Goal: Task Accomplishment & Management: Manage account settings

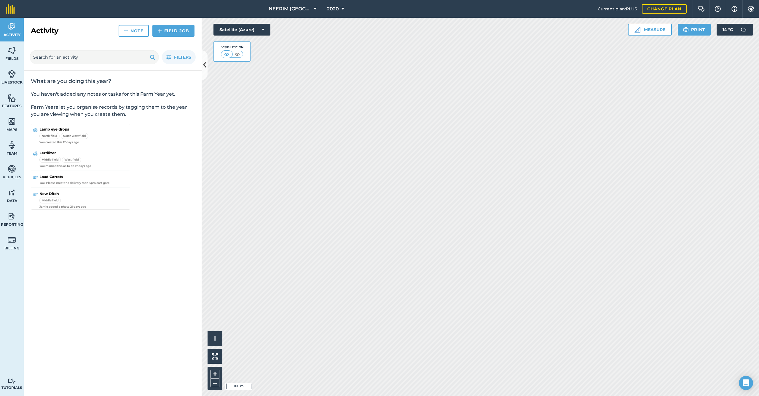
click at [9, 47] on img at bounding box center [12, 50] width 8 height 9
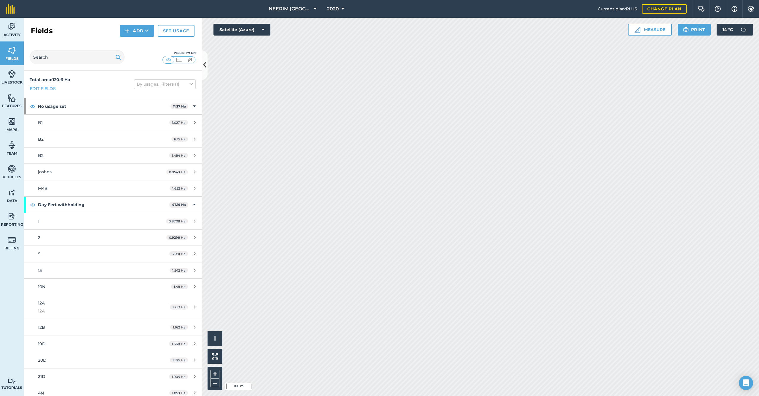
click at [180, 32] on link "Set usage" at bounding box center [176, 31] width 37 height 12
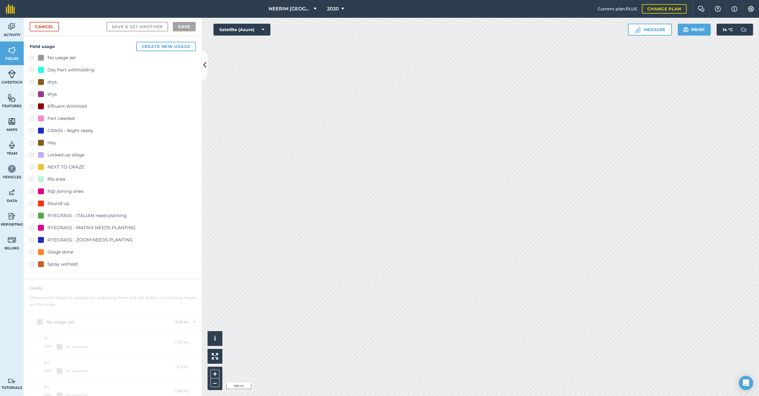
click at [55, 166] on div "NEXT TO GRAZE" at bounding box center [65, 167] width 37 height 7
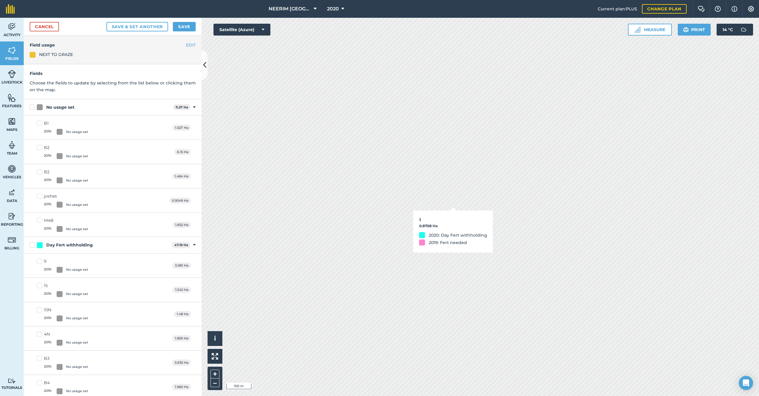
checkbox input "true"
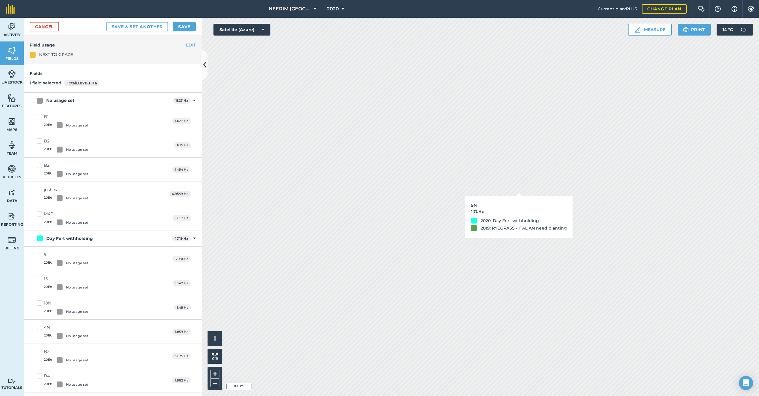
checkbox input "true"
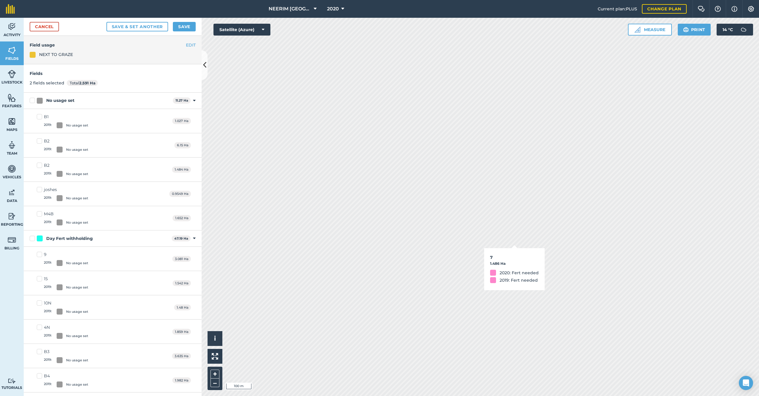
checkbox input "true"
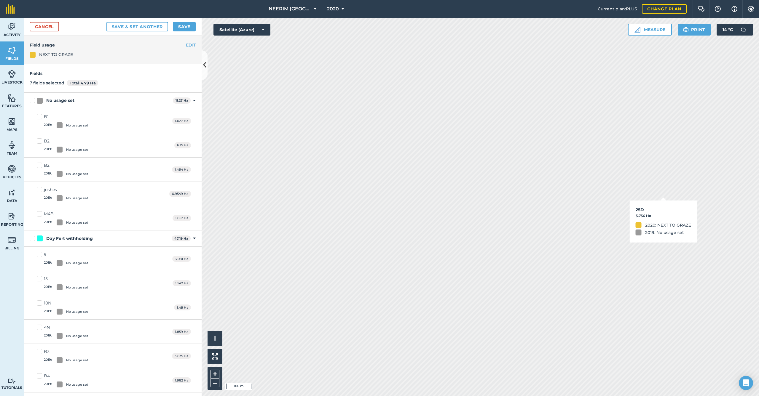
checkbox input "true"
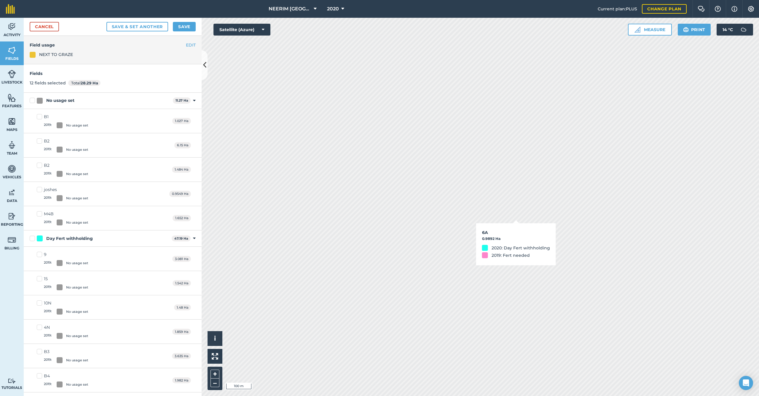
checkbox input "true"
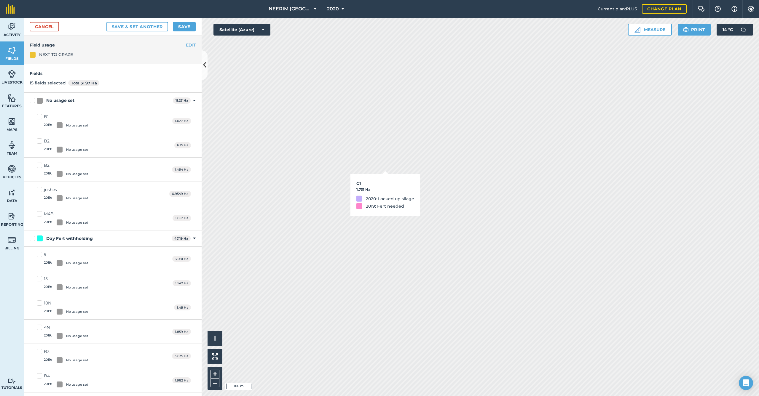
checkbox input "false"
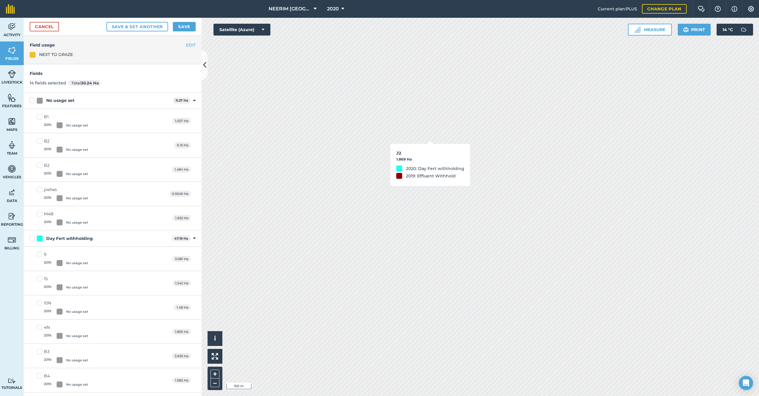
checkbox input "true"
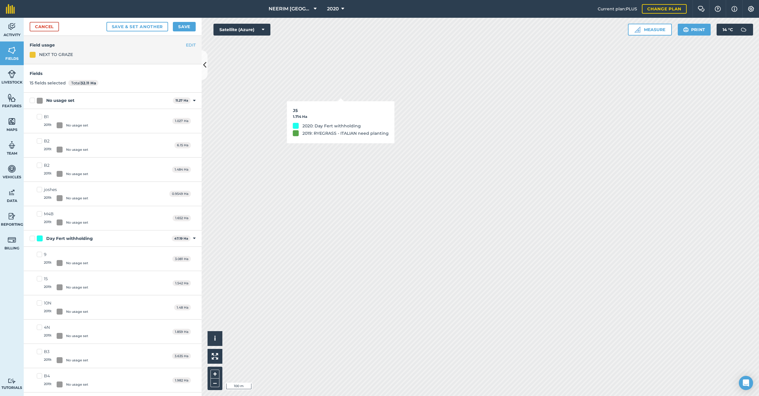
checkbox input "true"
click at [159, 27] on button "Save & set another" at bounding box center [137, 26] width 62 height 9
checkbox input "false"
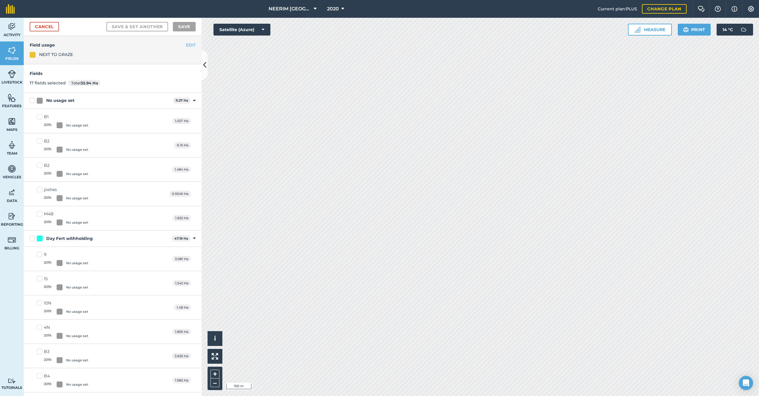
checkbox input "false"
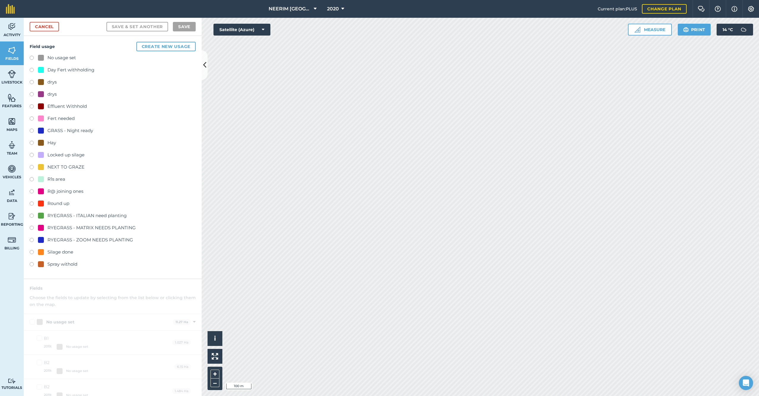
click at [51, 142] on div "Hay" at bounding box center [51, 142] width 9 height 7
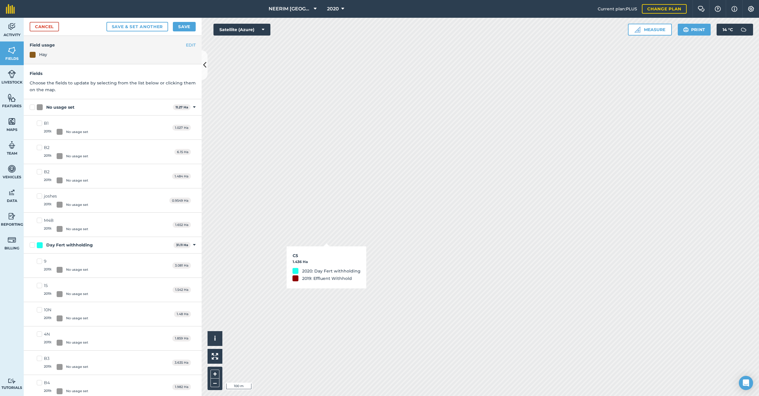
checkbox input "true"
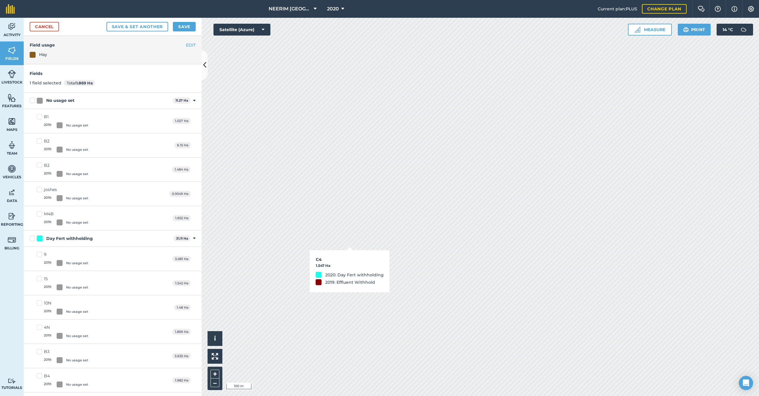
checkbox input "true"
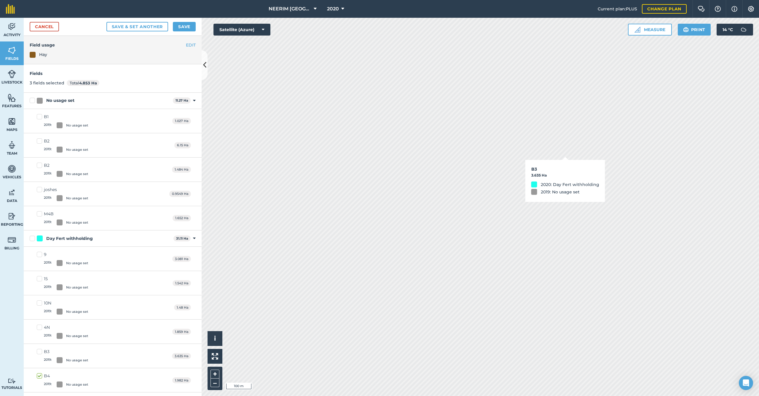
checkbox input "true"
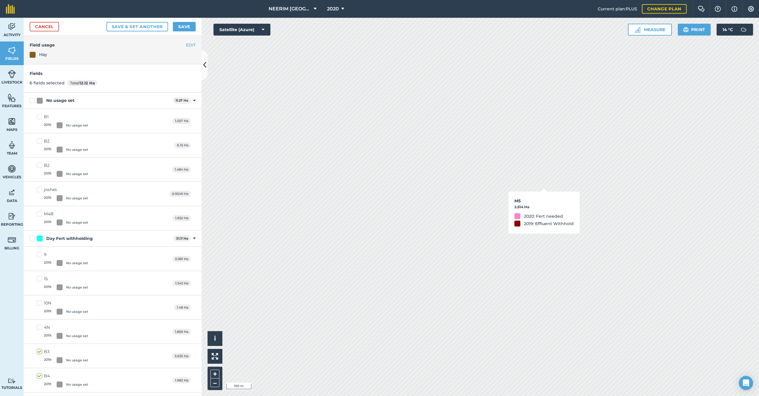
checkbox input "true"
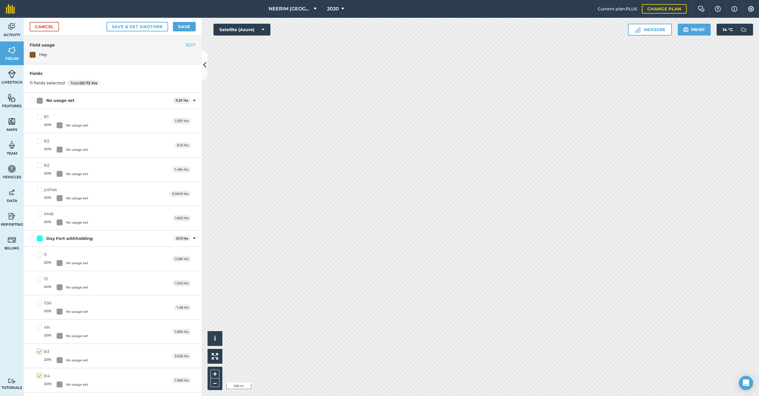
click at [183, 26] on button "Save" at bounding box center [184, 26] width 23 height 9
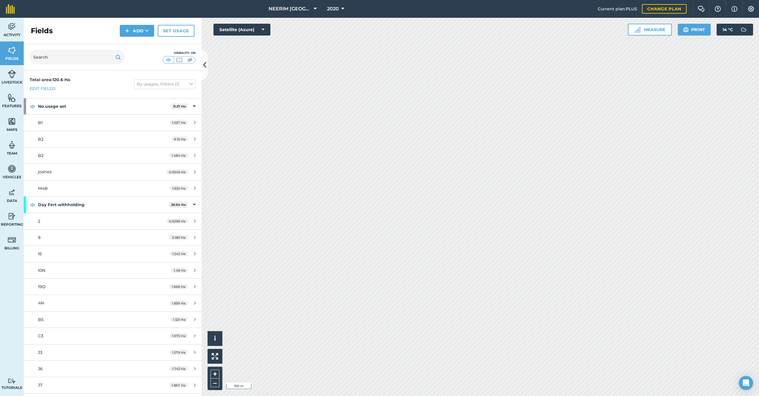
click at [175, 31] on link "Set usage" at bounding box center [176, 31] width 37 height 12
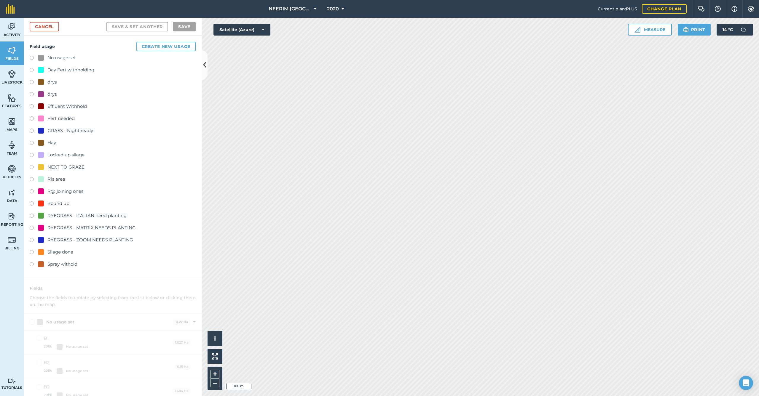
click at [71, 155] on div "Locked up silage" at bounding box center [65, 154] width 37 height 7
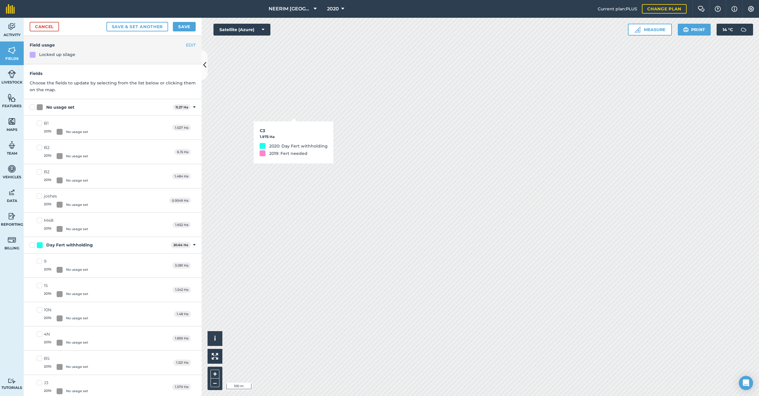
checkbox input "true"
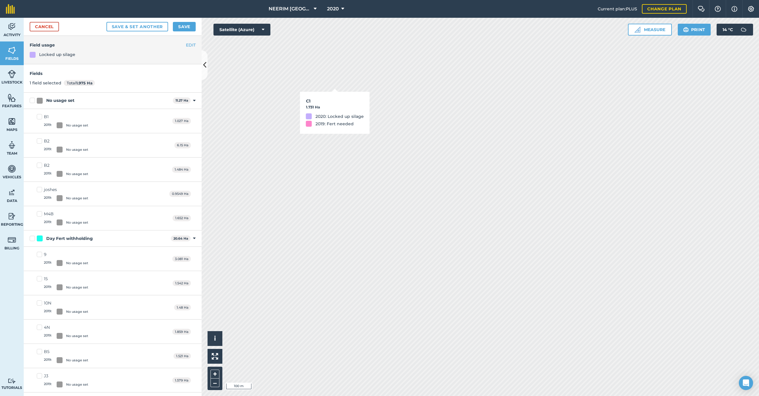
checkbox input "true"
drag, startPoint x: 189, startPoint y: 26, endPoint x: 188, endPoint y: 30, distance: 4.0
click at [189, 26] on button "Save" at bounding box center [184, 26] width 23 height 9
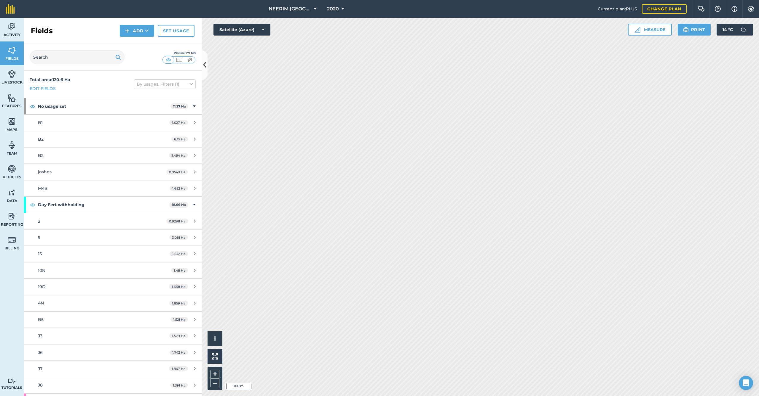
click at [175, 33] on link "Set usage" at bounding box center [176, 31] width 37 height 12
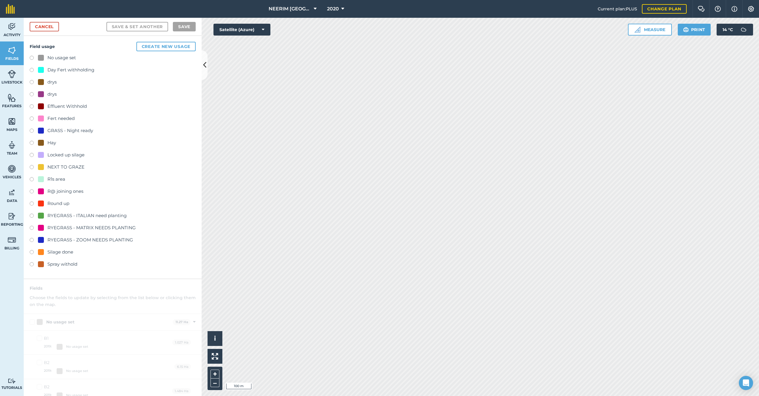
click at [58, 165] on div "NEXT TO GRAZE" at bounding box center [65, 167] width 37 height 7
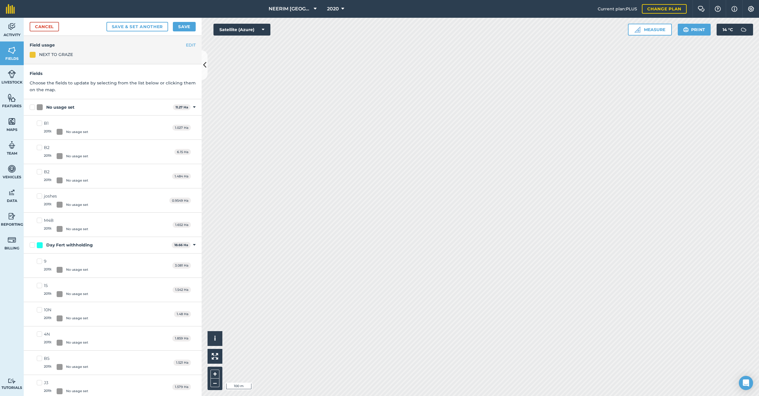
click at [143, 28] on button "Save & set another" at bounding box center [137, 26] width 62 height 9
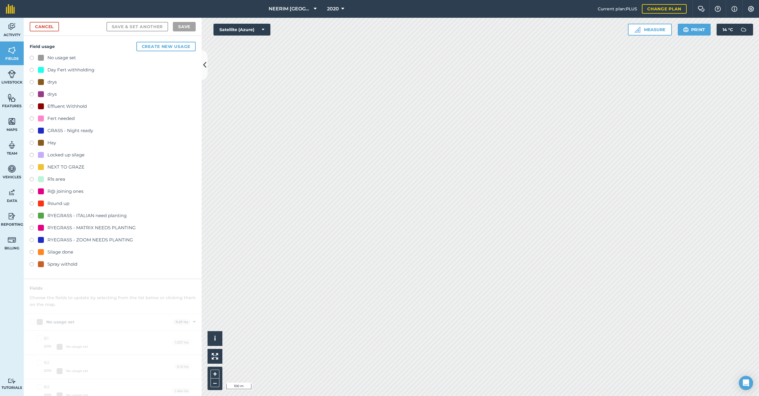
click at [77, 69] on div "Day Fert withholding" at bounding box center [70, 69] width 47 height 7
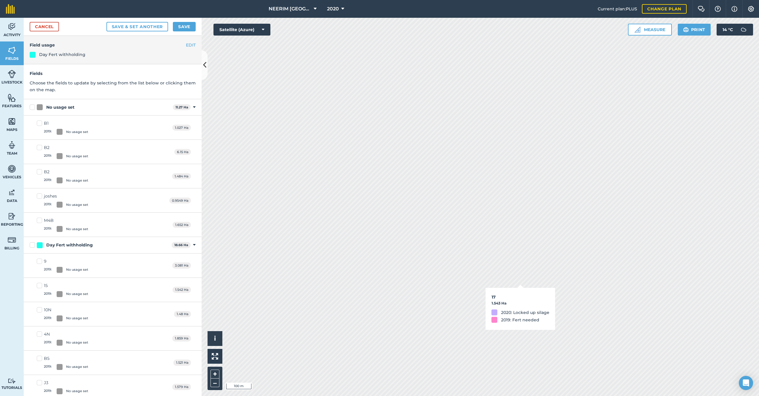
checkbox input "true"
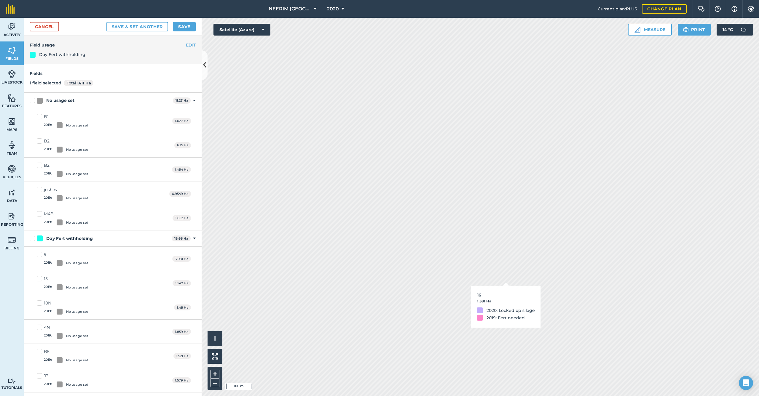
checkbox input "true"
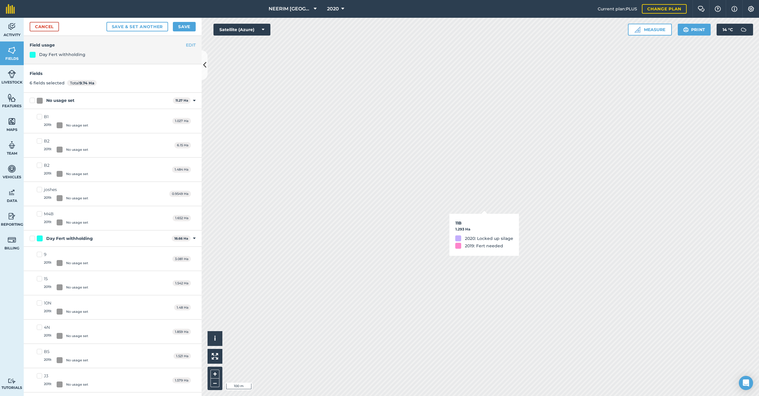
checkbox input "true"
click at [160, 28] on button "Save & set another" at bounding box center [137, 26] width 62 height 9
checkbox input "false"
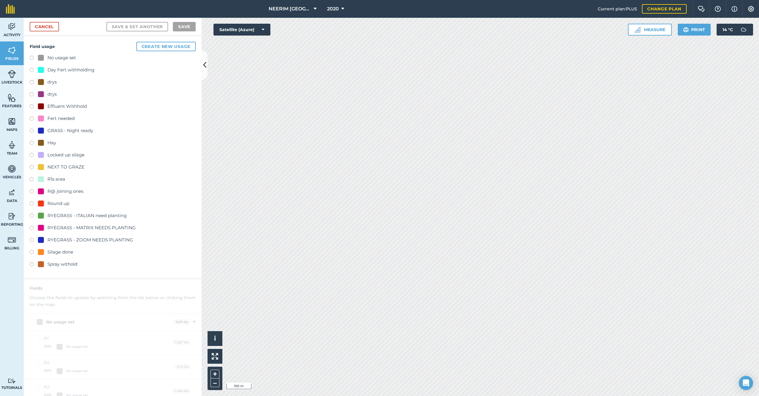
click at [170, 45] on button "Create new usage" at bounding box center [165, 46] width 59 height 9
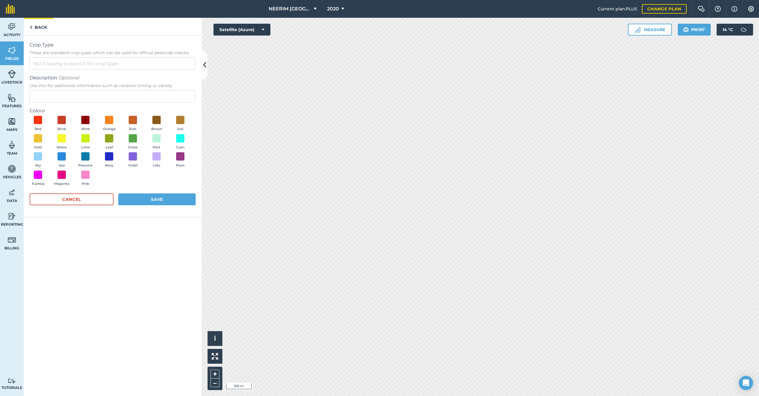
click at [36, 22] on link "Back" at bounding box center [38, 26] width 29 height 17
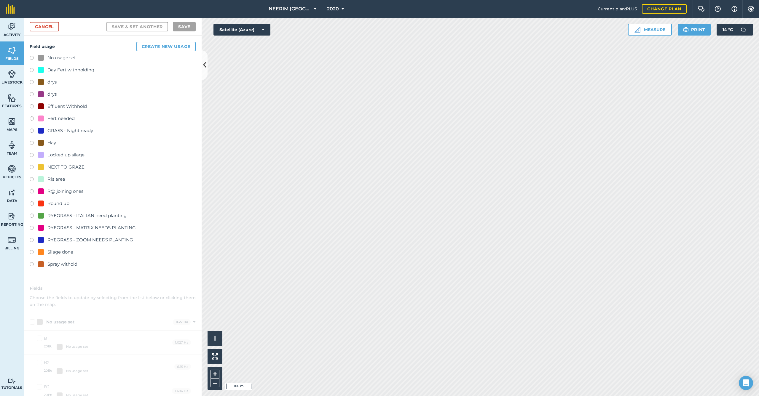
click at [62, 122] on div "Fert needed" at bounding box center [113, 119] width 166 height 9
click at [62, 119] on div "Fert needed" at bounding box center [60, 118] width 27 height 7
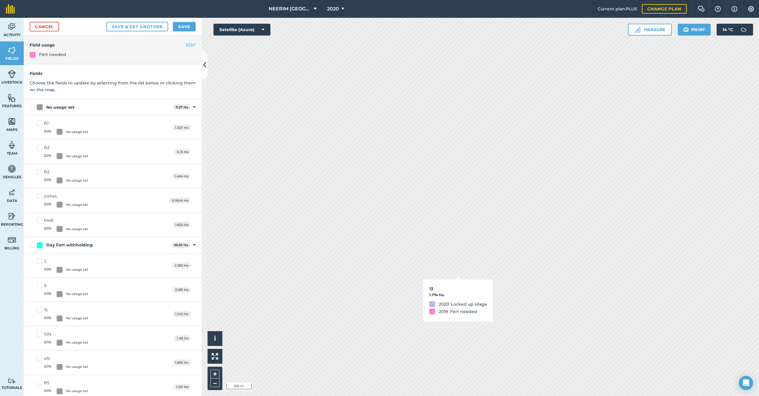
checkbox input "true"
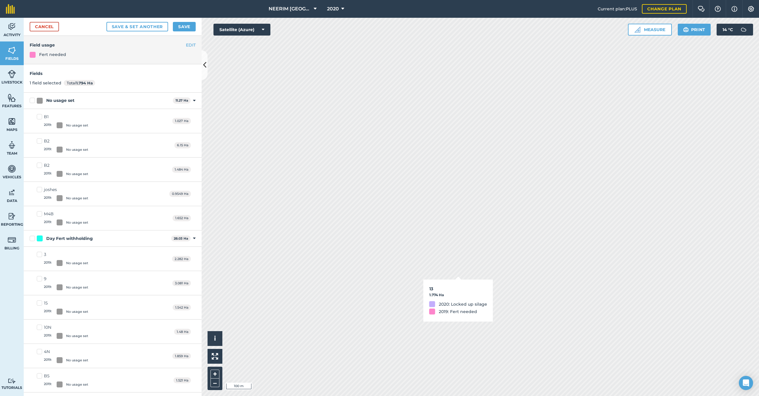
checkbox input "true"
click at [182, 24] on button "Save" at bounding box center [184, 26] width 23 height 9
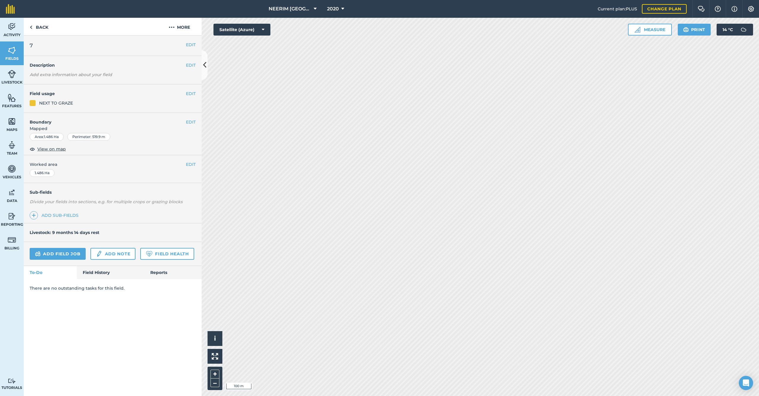
click at [60, 103] on div "NEXT TO GRAZE" at bounding box center [56, 103] width 34 height 7
click at [194, 93] on button "EDIT" at bounding box center [191, 93] width 10 height 7
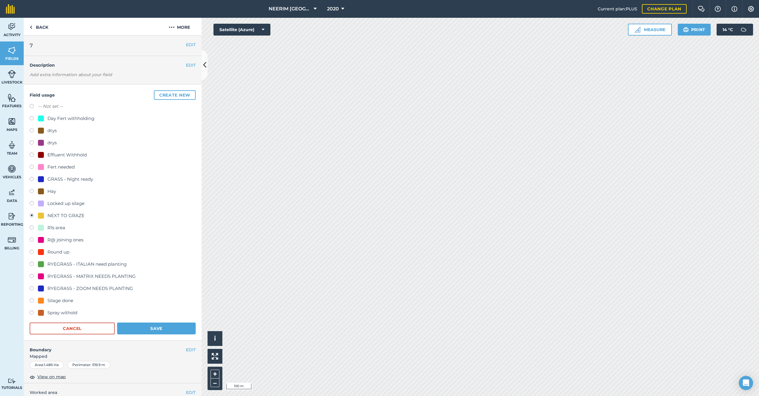
click at [56, 255] on div "Round up" at bounding box center [113, 253] width 166 height 9
click at [56, 254] on div "Round up" at bounding box center [58, 252] width 22 height 7
radio input "true"
radio input "false"
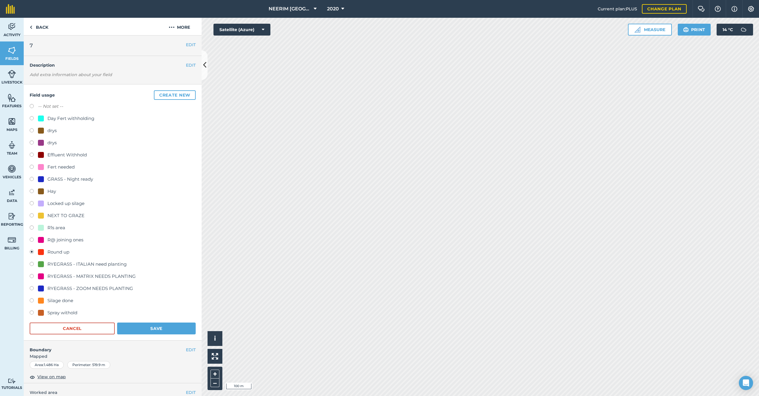
drag, startPoint x: 129, startPoint y: 329, endPoint x: 148, endPoint y: 322, distance: 20.2
click at [129, 329] on button "Save" at bounding box center [156, 329] width 79 height 12
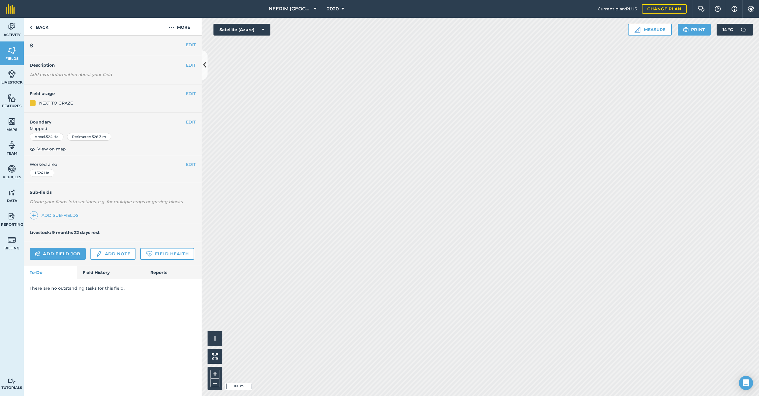
click at [192, 94] on button "EDIT" at bounding box center [191, 93] width 10 height 7
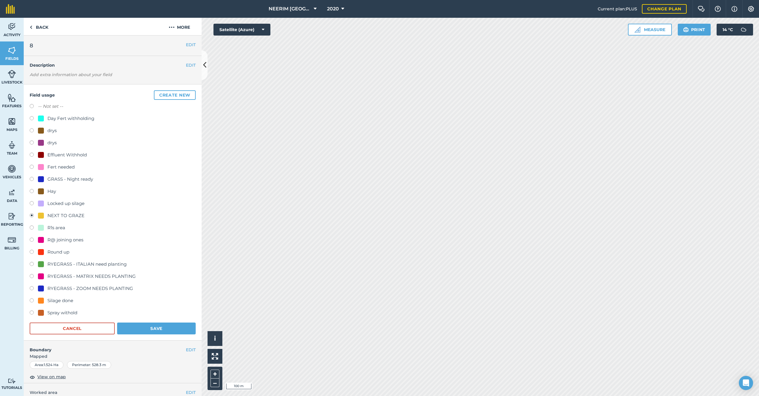
click at [62, 254] on div "Round up" at bounding box center [58, 252] width 22 height 7
radio input "true"
radio input "false"
click at [135, 326] on button "Save" at bounding box center [156, 329] width 79 height 12
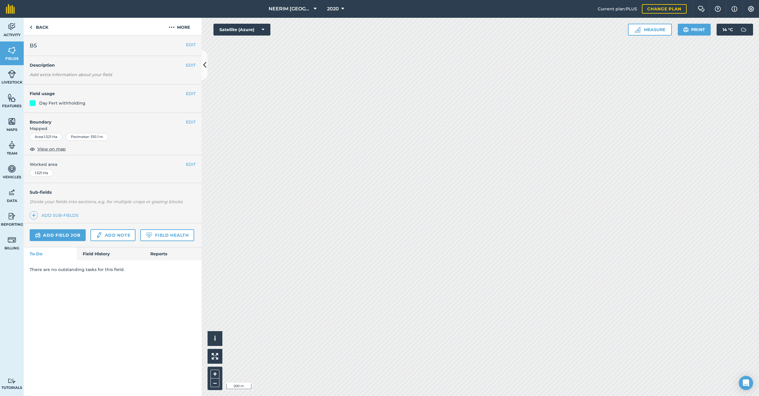
click at [188, 93] on button "EDIT" at bounding box center [191, 93] width 10 height 7
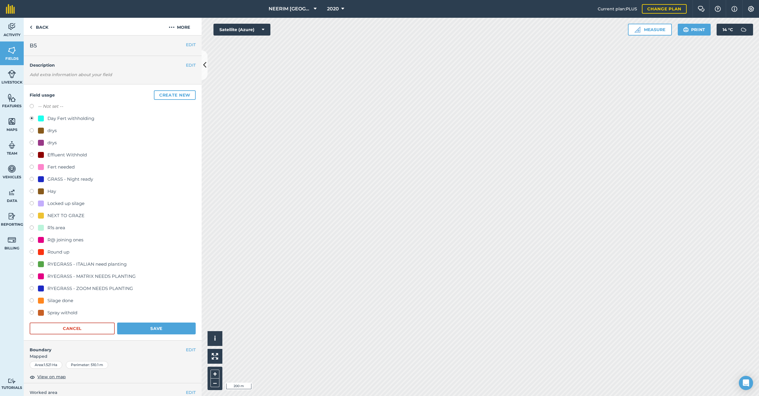
click at [59, 106] on label "-- Not set --" at bounding box center [50, 106] width 25 height 7
radio input "true"
radio input "false"
click at [146, 326] on button "Save" at bounding box center [156, 329] width 79 height 12
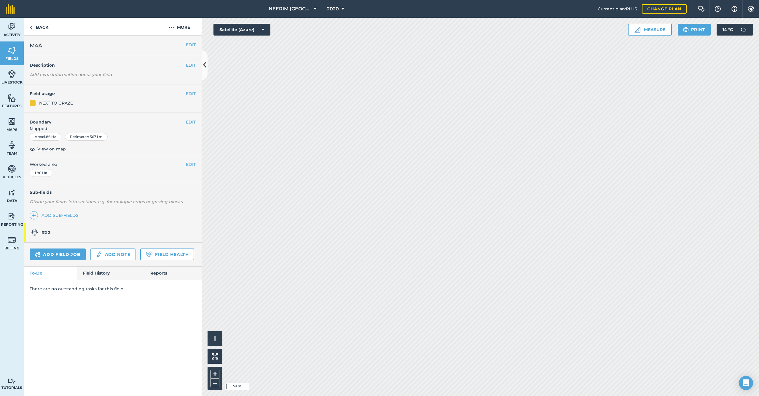
click at [189, 93] on button "EDIT" at bounding box center [191, 93] width 10 height 7
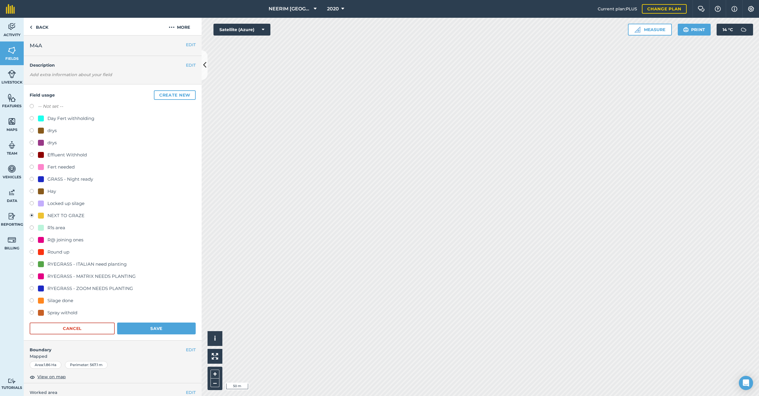
click at [50, 106] on label "-- Not set --" at bounding box center [50, 106] width 25 height 7
radio input "true"
radio input "false"
click at [171, 330] on button "Save" at bounding box center [156, 329] width 79 height 12
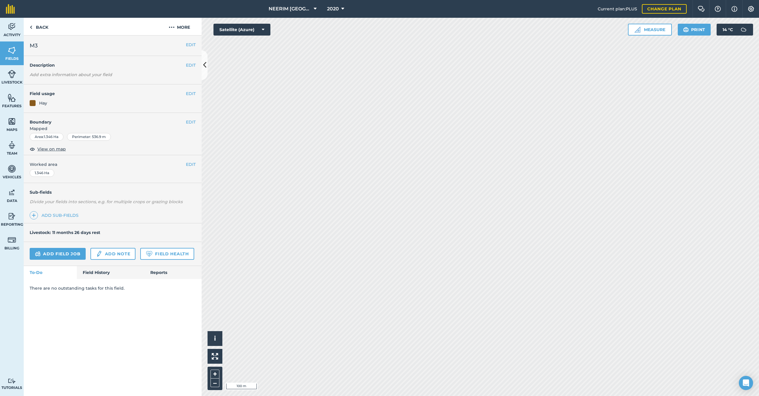
click at [192, 92] on button "EDIT" at bounding box center [191, 93] width 10 height 7
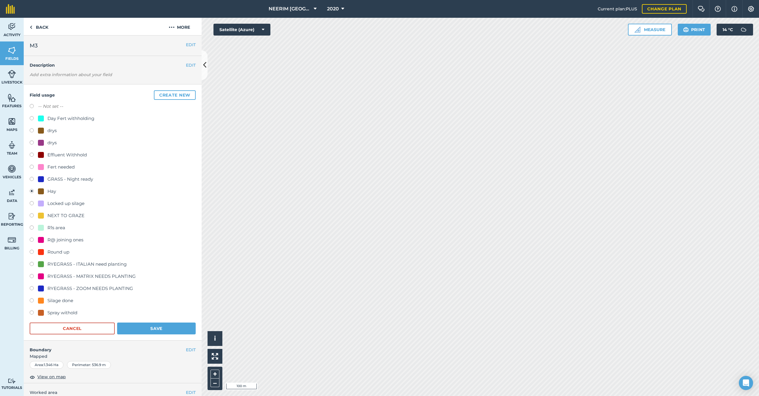
click at [48, 104] on label "-- Not set --" at bounding box center [50, 106] width 25 height 7
radio input "true"
radio input "false"
click at [172, 328] on button "Save" at bounding box center [156, 329] width 79 height 12
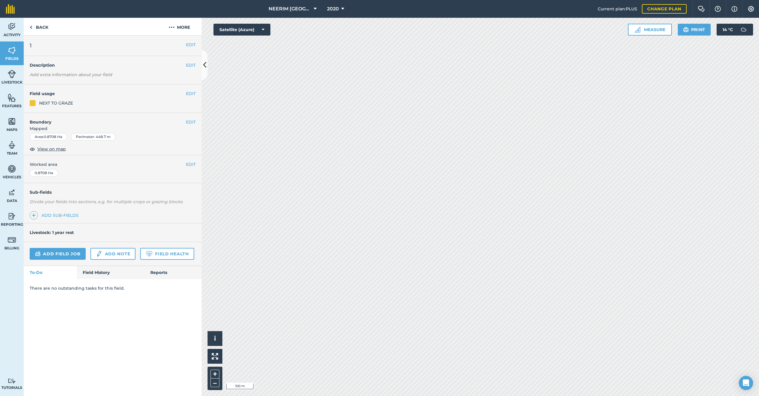
click at [188, 92] on button "EDIT" at bounding box center [191, 93] width 10 height 7
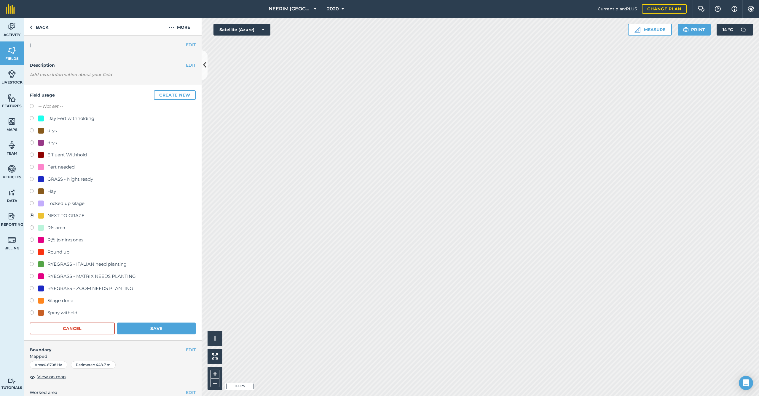
click at [63, 202] on div "Locked up silage" at bounding box center [65, 203] width 37 height 7
radio input "true"
radio input "false"
click at [159, 329] on button "Save" at bounding box center [156, 329] width 79 height 12
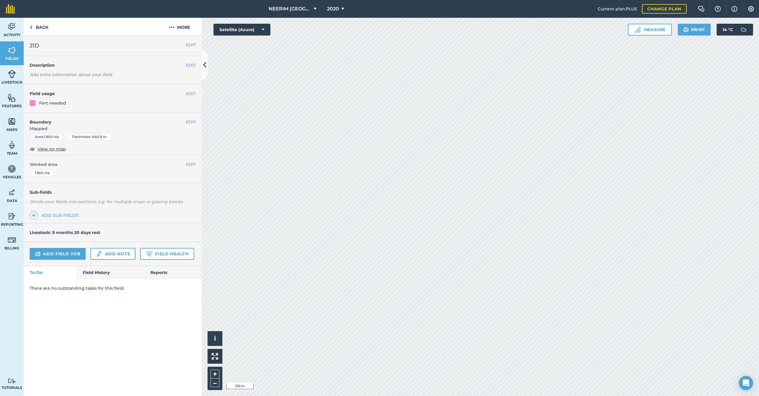
click at [195, 93] on button "EDIT" at bounding box center [191, 93] width 10 height 7
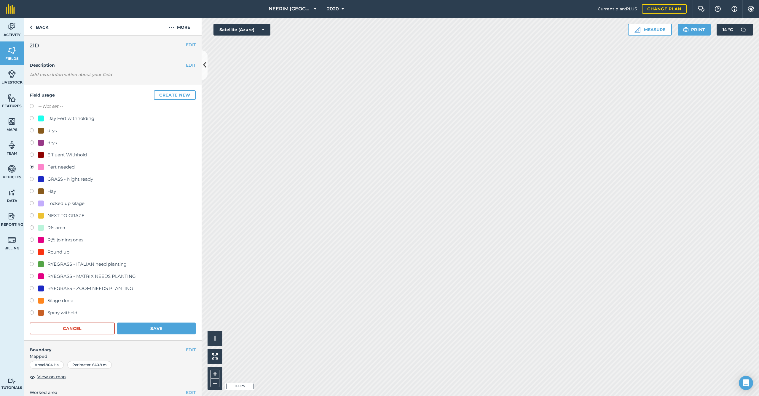
click at [78, 203] on div "Locked up silage" at bounding box center [65, 203] width 37 height 7
radio input "true"
radio input "false"
click at [151, 323] on button "Save" at bounding box center [156, 329] width 79 height 12
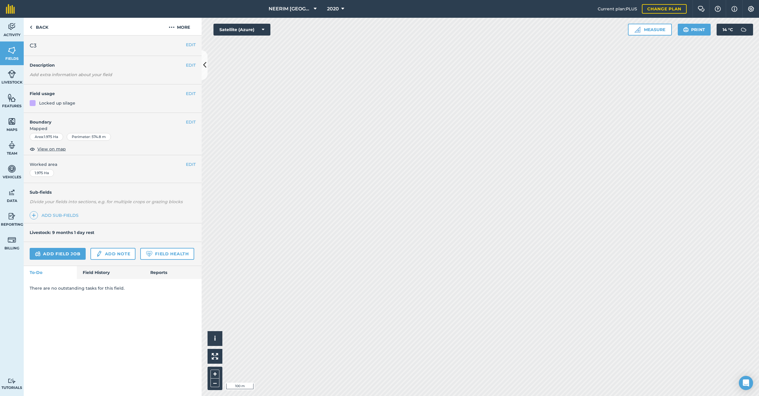
click at [190, 93] on button "EDIT" at bounding box center [191, 93] width 10 height 7
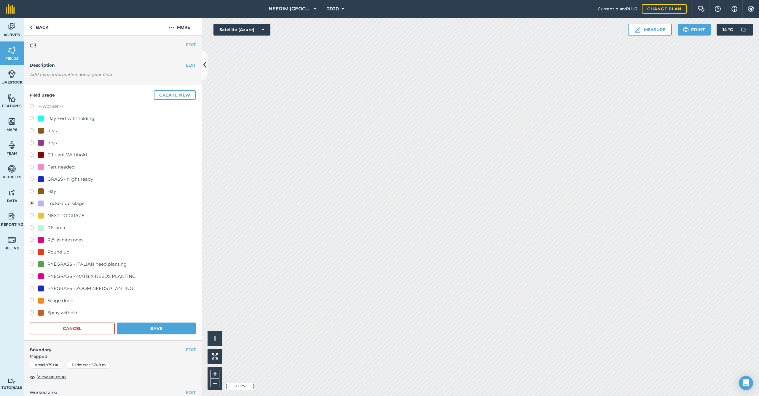
click at [68, 106] on div "-- Not set --" at bounding box center [113, 107] width 166 height 9
click at [30, 105] on label at bounding box center [34, 107] width 8 height 6
radio input "true"
radio input "false"
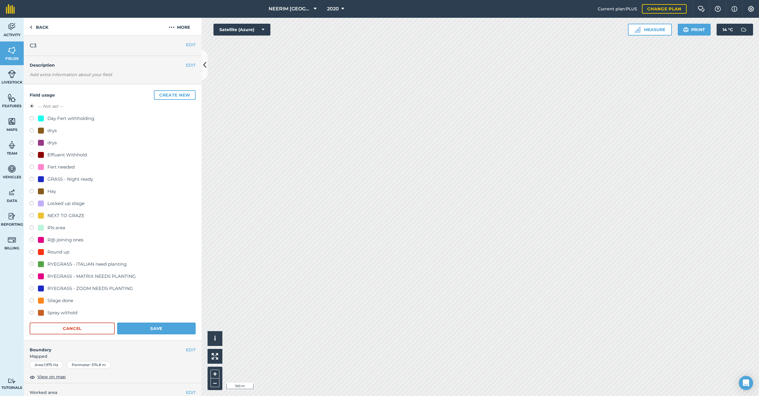
click at [140, 329] on button "Save" at bounding box center [156, 329] width 79 height 12
